Goal: Complete application form: Complete application form

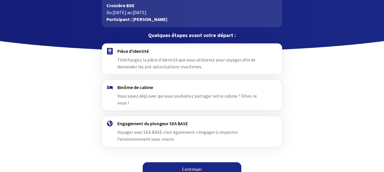
scroll to position [35, 0]
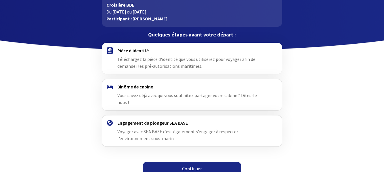
click at [150, 60] on span "Téléchargez la pièce d'identité que vous utiliserez pour voyager afin de demand…" at bounding box center [186, 62] width 138 height 13
click at [120, 51] on h4 "Pièce d'identité" at bounding box center [191, 51] width 149 height 6
click at [190, 162] on link "Continuer" at bounding box center [192, 169] width 99 height 14
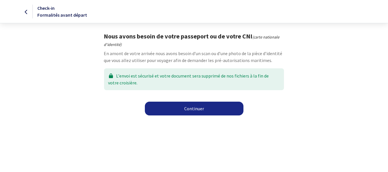
click at [184, 110] on link "Continuer" at bounding box center [194, 109] width 99 height 14
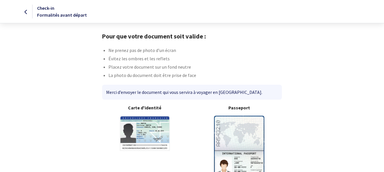
click at [233, 130] on img at bounding box center [239, 151] width 50 height 70
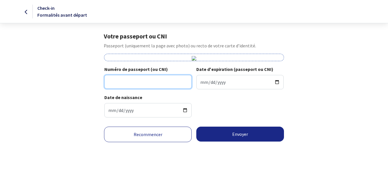
click at [131, 84] on input "Numéro de passeport (ou CNI)" at bounding box center [147, 82] width 87 height 14
click at [130, 83] on input "Numéro de passeport (ou CNI)" at bounding box center [147, 82] width 87 height 14
type input "20AC62911"
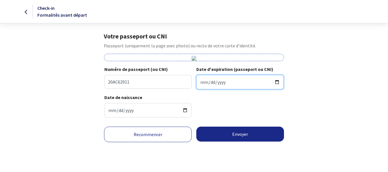
click at [214, 83] on input "Date d'expiration (passeport ou CNI)" at bounding box center [240, 82] width 87 height 14
click at [278, 83] on input "Date d'expiration (passeport ou CNI)" at bounding box center [240, 82] width 87 height 14
type input "2030-01-13"
click at [193, 56] on img at bounding box center [194, 58] width 5 height 5
click at [196, 58] on img at bounding box center [194, 58] width 5 height 5
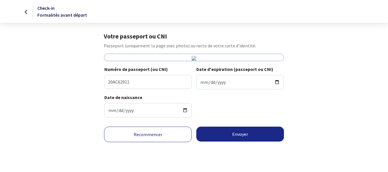
click at [196, 58] on img at bounding box center [194, 58] width 5 height 5
click at [27, 12] on icon at bounding box center [26, 12] width 3 height 0
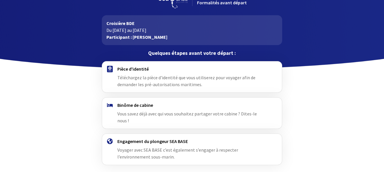
scroll to position [35, 0]
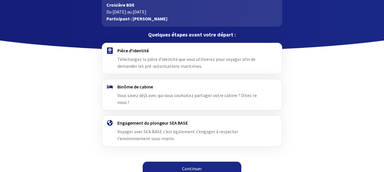
click at [207, 163] on link "Continuer" at bounding box center [192, 169] width 99 height 14
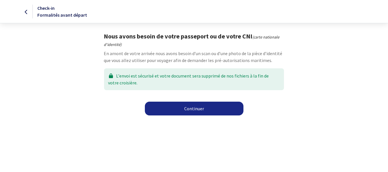
click at [187, 107] on link "Continuer" at bounding box center [194, 109] width 99 height 14
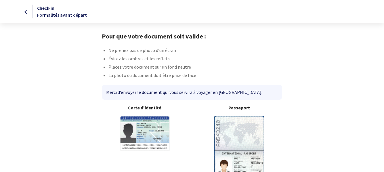
click at [234, 132] on img at bounding box center [239, 151] width 50 height 70
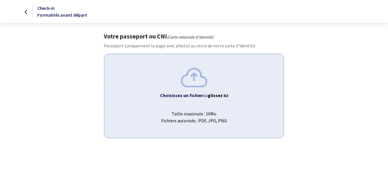
click at [191, 97] on b "Choisissez un fichier" at bounding box center [181, 96] width 43 height 6
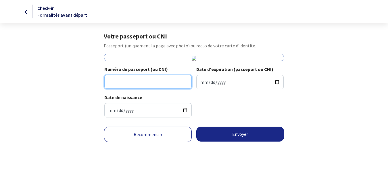
click at [142, 80] on input "Numéro de passeport (ou CNI)" at bounding box center [147, 82] width 87 height 14
type input "20AC62911"
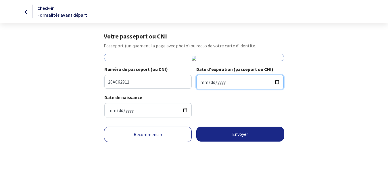
click at [216, 83] on input "Date d'expiration (passeport ou CNI)" at bounding box center [240, 82] width 87 height 14
click at [277, 81] on input "Date d'expiration (passeport ou CNI)" at bounding box center [240, 82] width 87 height 14
type input "[DATE]"
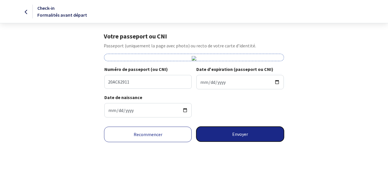
click at [232, 135] on button "Envoyer" at bounding box center [241, 134] width 88 height 15
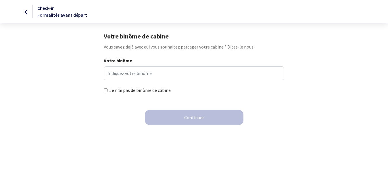
click at [106, 91] on input "Je n'ai pas de binôme de cabine" at bounding box center [106, 91] width 4 height 4
checkbox input "true"
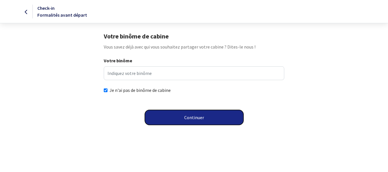
click at [197, 117] on button "Continuer" at bounding box center [194, 117] width 99 height 15
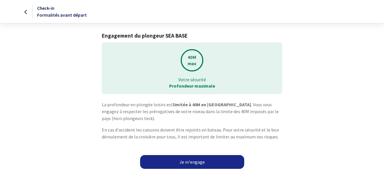
scroll to position [0, 0]
click at [197, 159] on link "Je m'engage" at bounding box center [192, 162] width 104 height 14
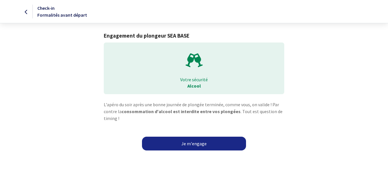
click at [191, 144] on link "Je m'engage" at bounding box center [194, 144] width 104 height 14
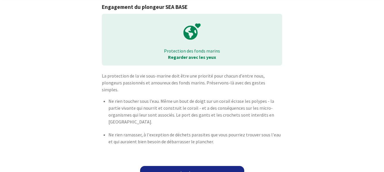
scroll to position [33, 0]
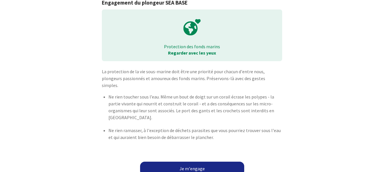
click at [194, 162] on link "Je m'engage" at bounding box center [192, 169] width 104 height 14
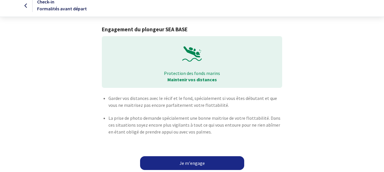
scroll to position [8, 0]
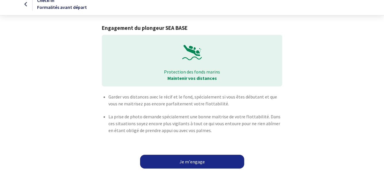
click at [195, 161] on link "Je m'engage" at bounding box center [192, 162] width 104 height 14
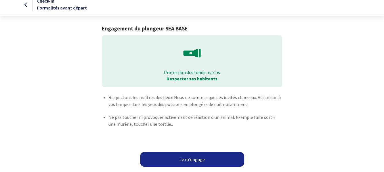
scroll to position [9, 0]
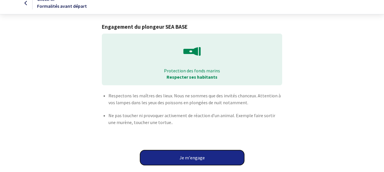
click at [194, 156] on button "Je m'engage" at bounding box center [192, 157] width 104 height 15
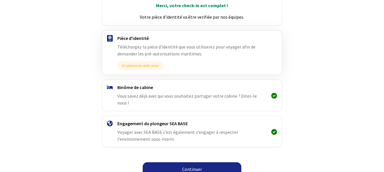
scroll to position [89, 0]
click at [199, 162] on link "Continuer" at bounding box center [192, 169] width 99 height 14
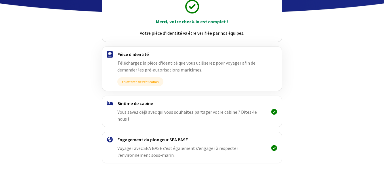
scroll to position [89, 0]
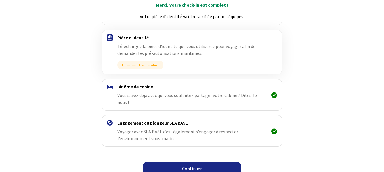
click at [197, 163] on link "Continuer" at bounding box center [192, 169] width 99 height 14
